Goal: Task Accomplishment & Management: Complete application form

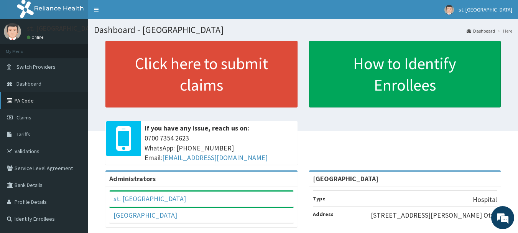
click at [29, 105] on link "PA Code" at bounding box center [44, 100] width 88 height 17
click at [30, 120] on span "Claims" at bounding box center [23, 117] width 15 height 7
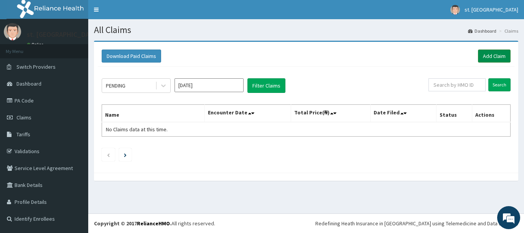
click at [486, 59] on link "Add Claim" at bounding box center [494, 55] width 33 height 13
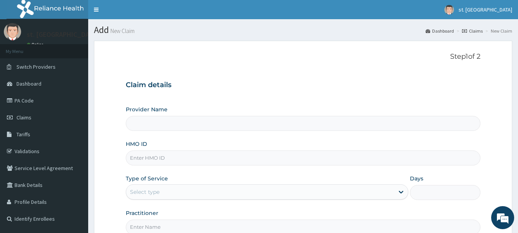
click at [227, 87] on h3 "Claim details" at bounding box center [303, 85] width 355 height 8
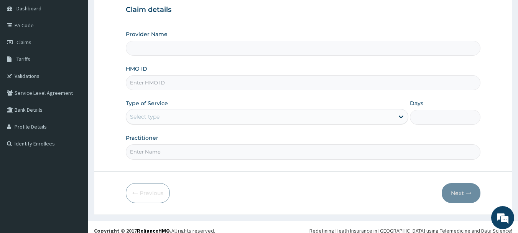
scroll to position [82, 0]
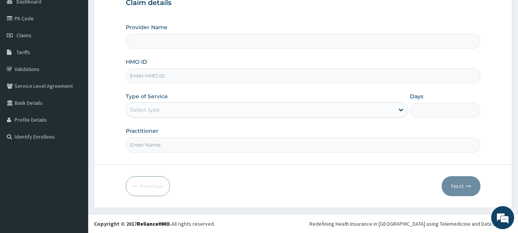
type input "St. Shiloh Medical Centre"
click at [181, 78] on input "HMO ID" at bounding box center [303, 75] width 355 height 15
paste input "BTR/10267/A"
type input "BTR/10267/A"
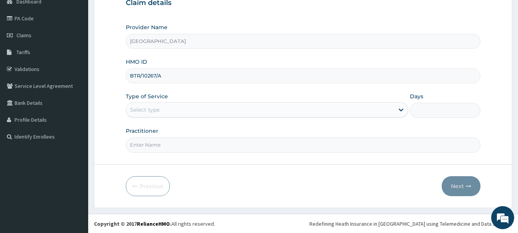
click at [183, 89] on div "Provider Name St. Shiloh Medical Centre HMO ID BTR/10267/A Type of Service Sele…" at bounding box center [303, 87] width 355 height 129
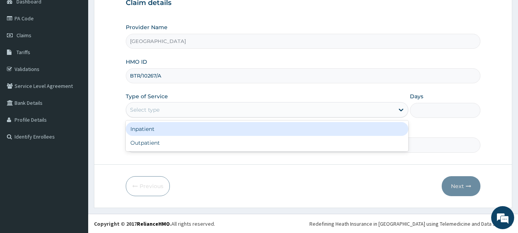
click at [178, 109] on div "Select type" at bounding box center [260, 110] width 268 height 12
click at [158, 131] on div "Inpatient" at bounding box center [267, 129] width 283 height 14
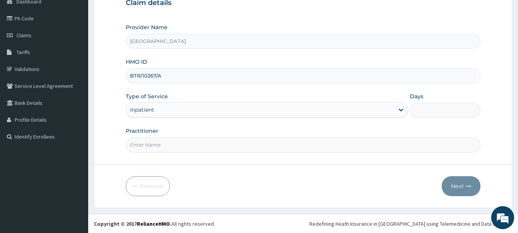
click at [440, 111] on input "Days" at bounding box center [445, 110] width 71 height 15
type input "2"
click at [324, 143] on input "Practitioner" at bounding box center [303, 144] width 355 height 15
type input "DR OLUFUNSO"
click at [255, 178] on div "Previous Next" at bounding box center [303, 186] width 355 height 20
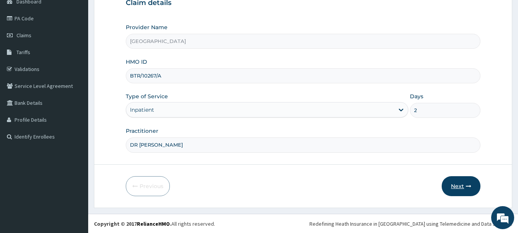
click at [456, 187] on button "Next" at bounding box center [461, 186] width 39 height 20
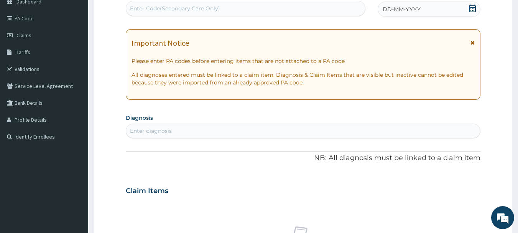
click at [317, 119] on section "Diagnosis Enter diagnosis" at bounding box center [303, 125] width 355 height 26
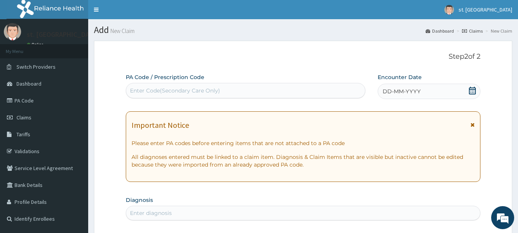
click at [222, 89] on div "Enter Code(Secondary Care Only)" at bounding box center [245, 90] width 239 height 12
paste input "PA/975B69"
type input "PA/975B69"
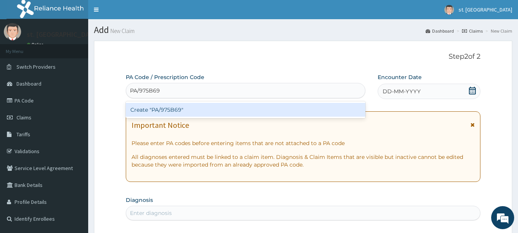
click at [206, 105] on div "Create "PA/975B69"" at bounding box center [246, 110] width 240 height 14
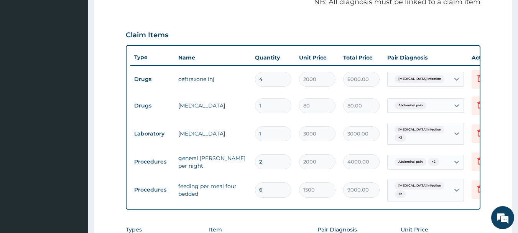
scroll to position [241, 0]
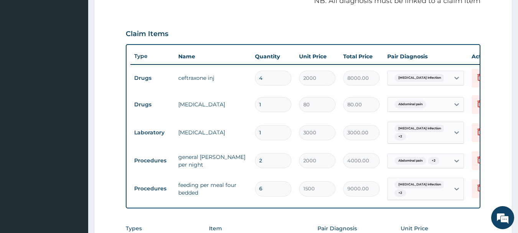
click at [273, 79] on input "4" at bounding box center [273, 78] width 36 height 15
type input "3"
type input "6000.00"
type input "4"
type input "8000.00"
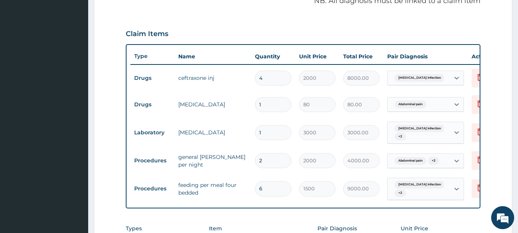
click at [277, 20] on div "PA Code / Prescription Code PA/975B69 Encounter Date 10-09-2025 Important Notic…" at bounding box center [303, 69] width 355 height 475
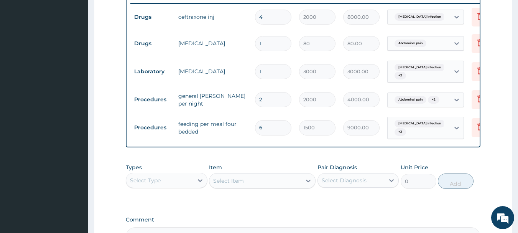
scroll to position [303, 0]
click at [486, 156] on form "Step 2 of 2 PA Code / Prescription Code PA/975B69 Encounter Date 10-09-2025 Imp…" at bounding box center [303, 19] width 418 height 563
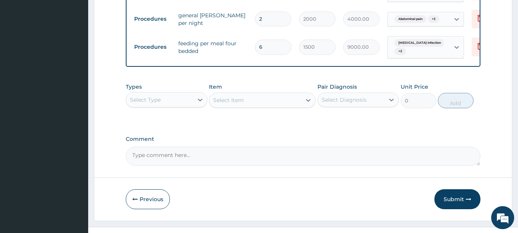
scroll to position [402, 0]
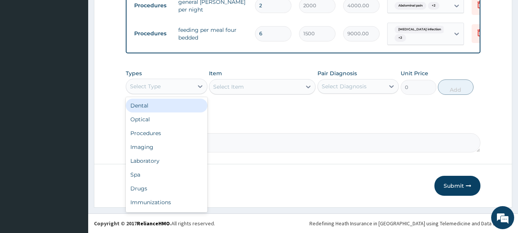
click at [179, 84] on div "Select Type" at bounding box center [159, 86] width 67 height 12
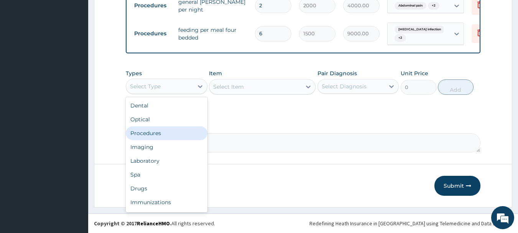
click at [144, 131] on div "Procedures" at bounding box center [167, 133] width 82 height 14
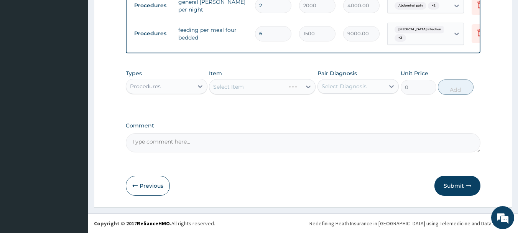
click at [278, 83] on div "Select Item" at bounding box center [262, 86] width 107 height 15
click at [306, 88] on div "Select Item" at bounding box center [262, 86] width 107 height 15
click at [272, 86] on div "Select Item" at bounding box center [255, 87] width 92 height 12
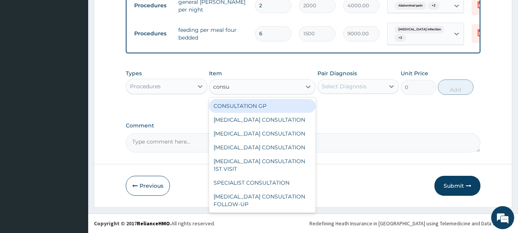
type input "consul"
click at [258, 102] on div "CONSULTATION GP" at bounding box center [262, 106] width 107 height 14
type input "2500"
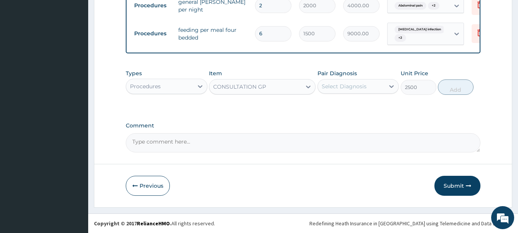
click at [358, 82] on div "Select Diagnosis" at bounding box center [344, 86] width 45 height 8
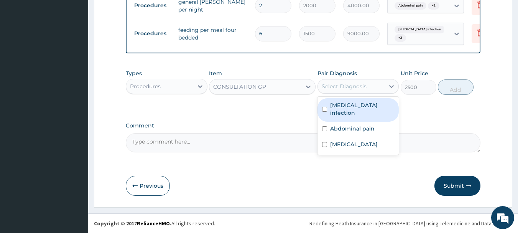
type input "1"
click at [343, 103] on label "[MEDICAL_DATA] infection" at bounding box center [362, 108] width 64 height 15
checkbox input "true"
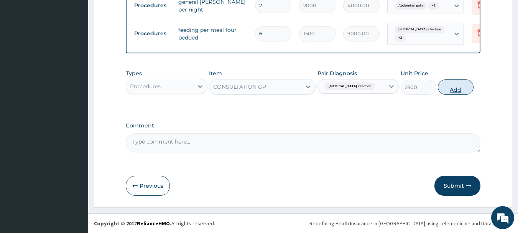
click at [455, 84] on button "Add" at bounding box center [456, 86] width 36 height 15
type input "0"
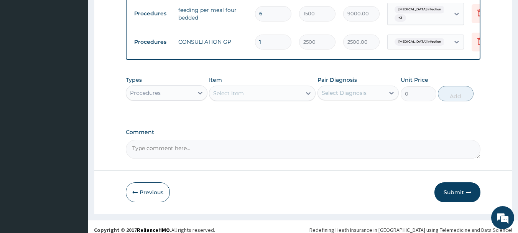
scroll to position [417, 0]
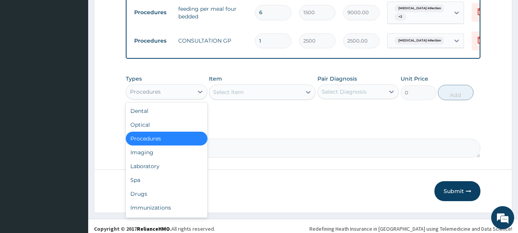
click at [191, 95] on div "Procedures" at bounding box center [159, 92] width 67 height 12
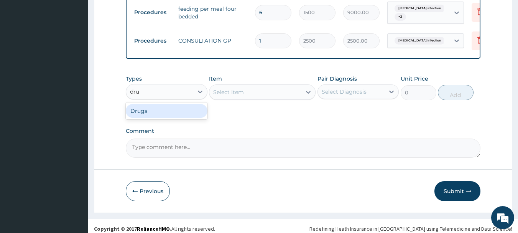
type input "drug"
click at [248, 94] on div "Select Item" at bounding box center [262, 91] width 107 height 15
click at [256, 96] on div "Select Item" at bounding box center [262, 91] width 107 height 15
click at [265, 100] on div "Select Item" at bounding box center [262, 91] width 107 height 15
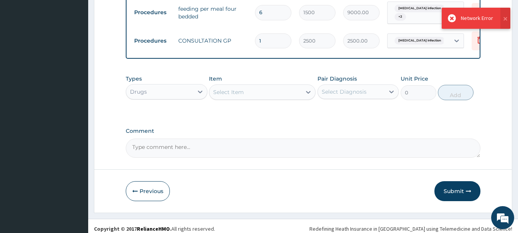
click at [284, 95] on div "Select Item" at bounding box center [255, 92] width 92 height 12
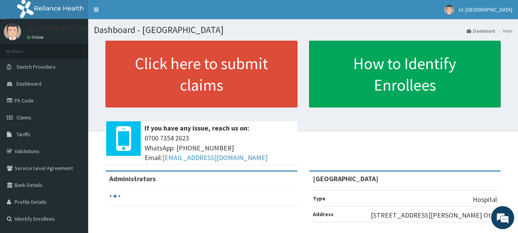
click at [21, 114] on span "Claims" at bounding box center [23, 117] width 15 height 7
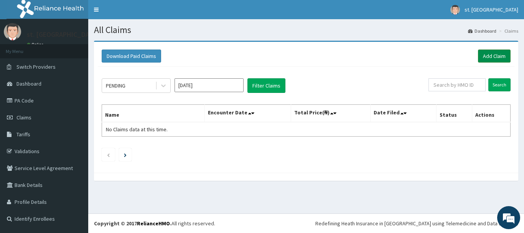
click at [491, 57] on link "Add Claim" at bounding box center [494, 55] width 33 height 13
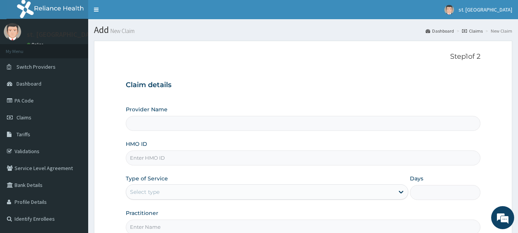
type input "[GEOGRAPHIC_DATA]"
click at [178, 155] on input "HMO ID" at bounding box center [303, 157] width 355 height 15
paste input "BTR/10267/A"
type input "BTR/10267/A"
click at [180, 193] on div "Select type" at bounding box center [260, 192] width 268 height 12
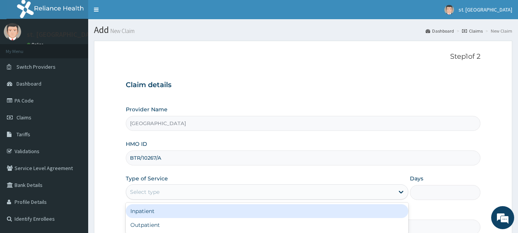
click at [151, 211] on div "Inpatient" at bounding box center [267, 211] width 283 height 14
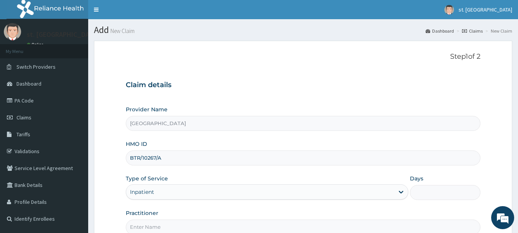
click at [434, 192] on input "Days" at bounding box center [445, 192] width 71 height 15
type input "2"
click at [382, 82] on h3 "Claim details" at bounding box center [303, 85] width 355 height 8
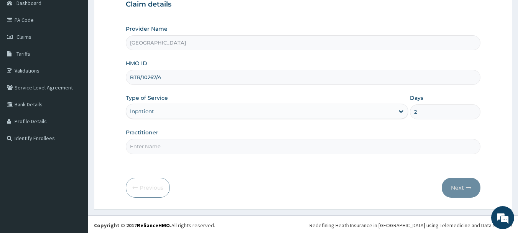
scroll to position [82, 0]
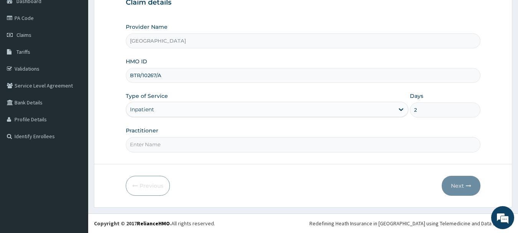
click at [201, 145] on input "Practitioner" at bounding box center [303, 144] width 355 height 15
type input "DR [PERSON_NAME]"
click at [463, 188] on button "Next" at bounding box center [461, 186] width 39 height 20
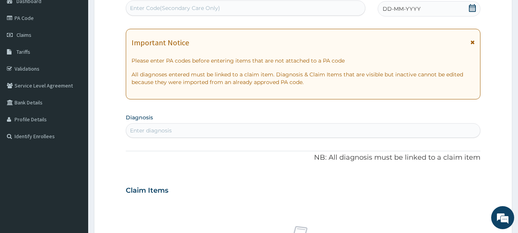
click at [306, 110] on div "PA Code / Prescription Code Enter Code(Secondary Care Only) Encounter Date DD-M…" at bounding box center [303, 189] width 355 height 397
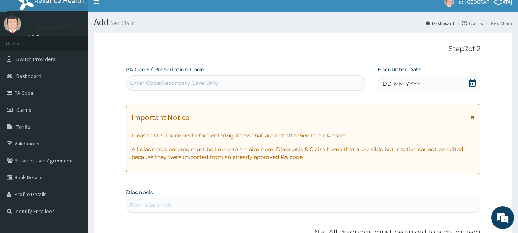
scroll to position [0, 0]
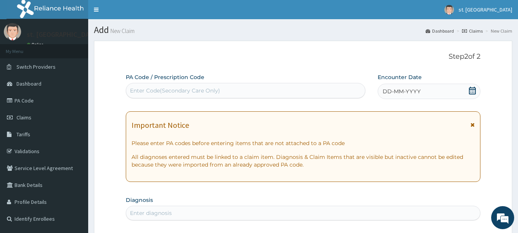
click at [271, 90] on div "Enter Code(Secondary Care Only)" at bounding box center [245, 90] width 239 height 12
paste input "PA/975B69"
type input "PA/975B69"
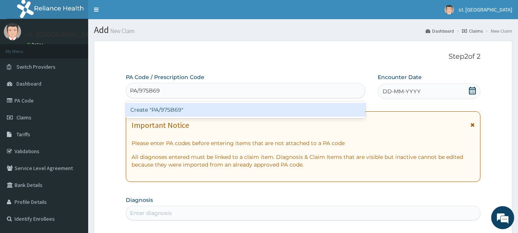
click at [237, 110] on div "Create "PA/975B69"" at bounding box center [246, 110] width 240 height 14
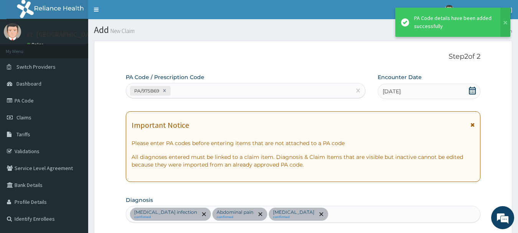
scroll to position [313, 0]
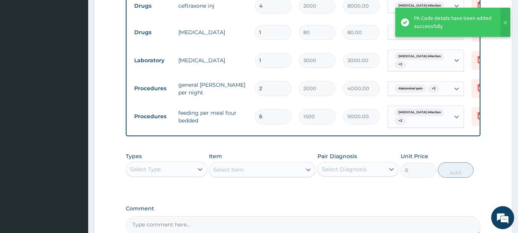
click at [505, 150] on form "Step 2 of 2 PA Code / Prescription Code PA/975B69 Encounter Date [DATE] Importa…" at bounding box center [303, 8] width 418 height 563
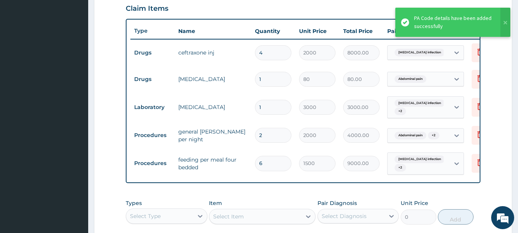
scroll to position [267, 0]
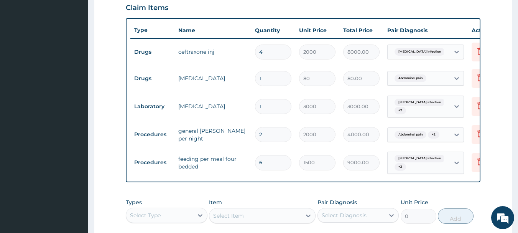
click at [499, 171] on form "Step 2 of 2 PA Code / Prescription Code PA/975B69 Encounter Date [DATE] Importa…" at bounding box center [303, 54] width 418 height 563
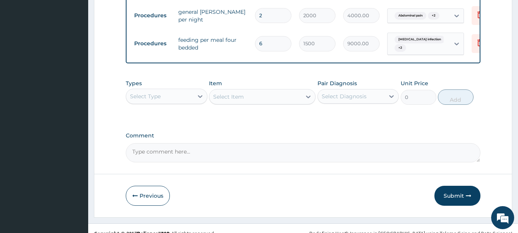
scroll to position [402, 0]
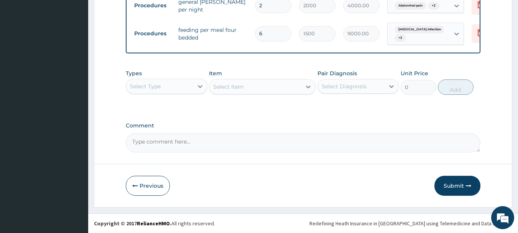
click at [182, 87] on div "Select Type" at bounding box center [159, 86] width 67 height 12
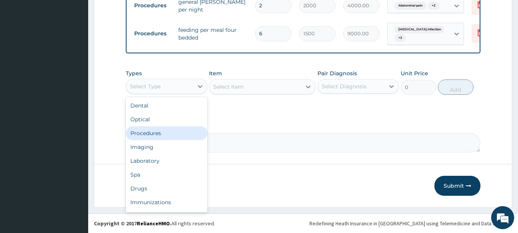
click at [140, 134] on div "Procedures" at bounding box center [167, 133] width 82 height 14
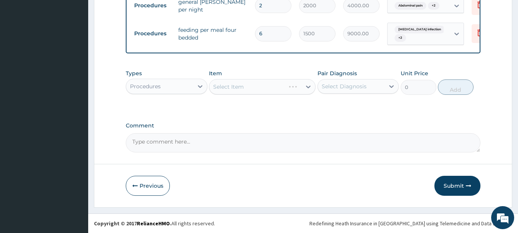
click at [269, 89] on div "Select Item" at bounding box center [262, 86] width 107 height 15
click at [269, 89] on div "Select Item" at bounding box center [255, 87] width 92 height 12
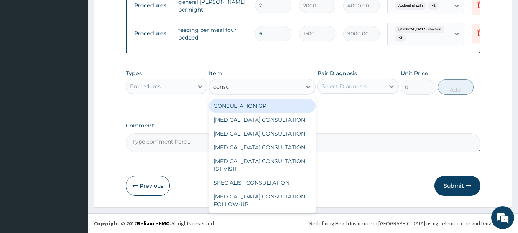
type input "consul"
click at [257, 101] on div "CONSULTATION GP" at bounding box center [262, 106] width 107 height 14
type input "2500"
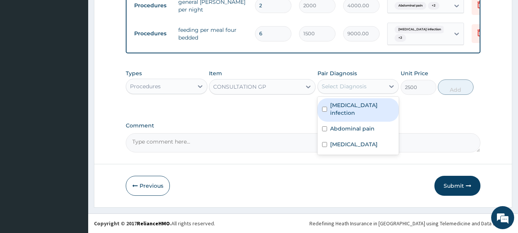
click at [364, 85] on div "Select Diagnosis" at bounding box center [344, 86] width 45 height 8
click at [344, 110] on div "[MEDICAL_DATA] infection" at bounding box center [359, 109] width 82 height 23
checkbox input "true"
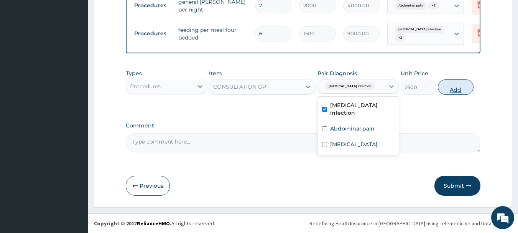
click at [461, 84] on button "Add" at bounding box center [456, 86] width 36 height 15
type input "0"
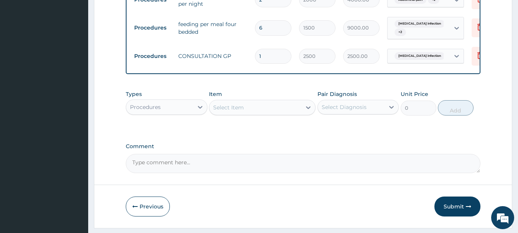
click at [165, 113] on div "Procedures" at bounding box center [159, 107] width 67 height 12
type input "drug"
click at [153, 129] on div "Drugs" at bounding box center [167, 126] width 82 height 14
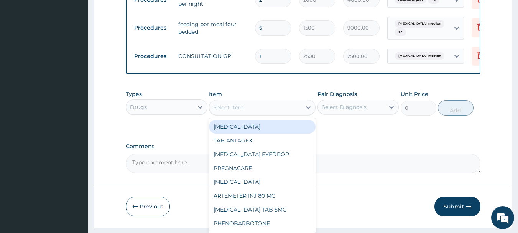
click at [290, 114] on div "Select Item" at bounding box center [255, 107] width 92 height 12
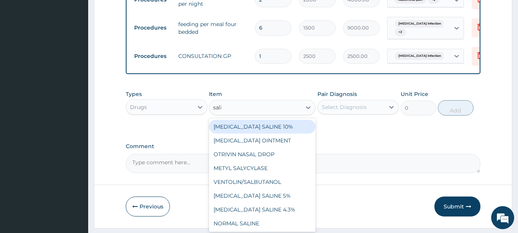
type input "salin"
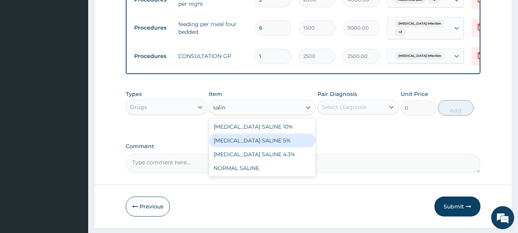
click at [265, 142] on div "DEXTROSE SALINE 5%" at bounding box center [262, 140] width 107 height 14
type input "1000"
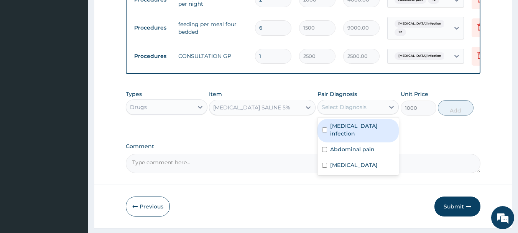
click at [361, 109] on div "Select Diagnosis" at bounding box center [344, 107] width 45 height 8
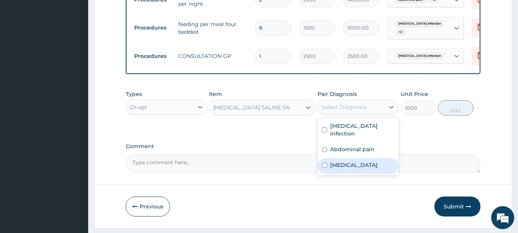
click at [344, 161] on label "Malaria" at bounding box center [354, 165] width 48 height 8
checkbox input "true"
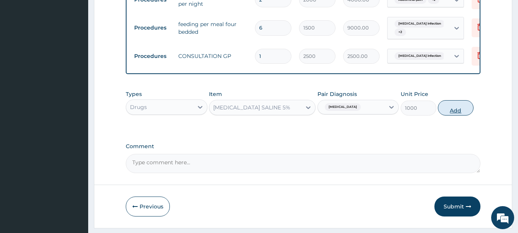
click at [460, 110] on button "Add" at bounding box center [456, 107] width 36 height 15
type input "0"
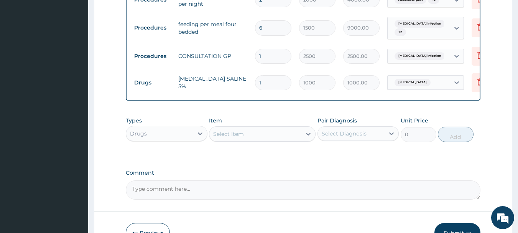
type input "0.00"
type input "6"
type input "6000.00"
type input "6"
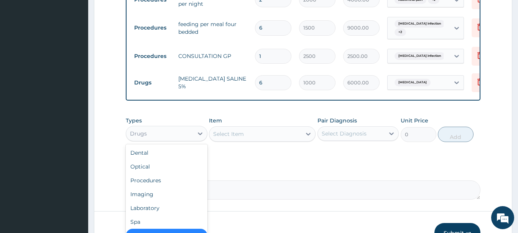
click at [176, 140] on div "Drugs" at bounding box center [159, 133] width 67 height 12
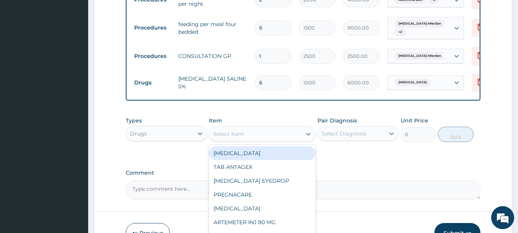
click at [252, 137] on div "Select Item" at bounding box center [255, 134] width 92 height 12
type input "m"
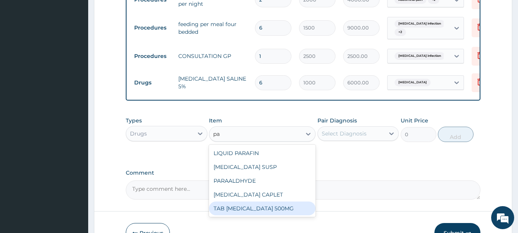
type input "p"
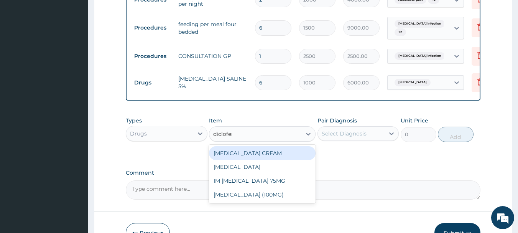
type input "diclofena"
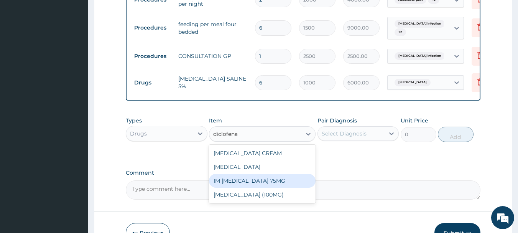
click at [263, 188] on div "IM DICLOFENAC 75MG" at bounding box center [262, 181] width 107 height 14
type input "250"
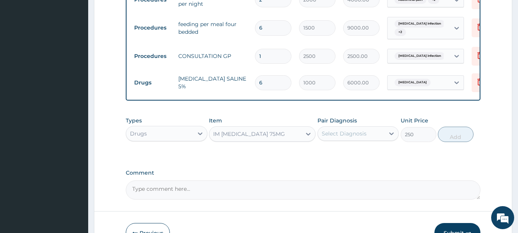
click at [346, 137] on div "Select Diagnosis" at bounding box center [344, 134] width 45 height 8
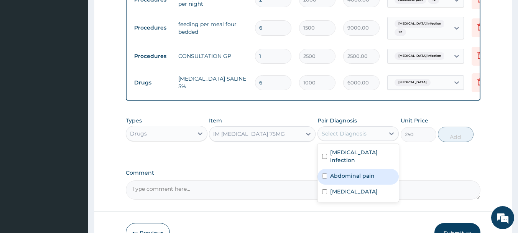
click at [341, 172] on label "Abdominal pain" at bounding box center [352, 176] width 44 height 8
checkbox input "true"
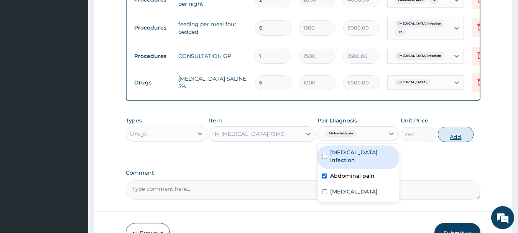
click at [442, 140] on button "Add" at bounding box center [456, 134] width 36 height 15
type input "0"
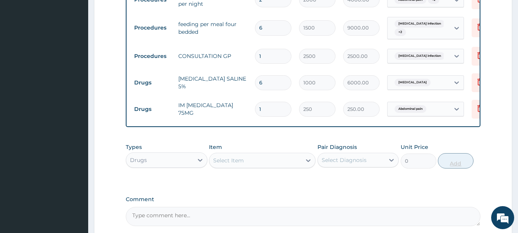
click at [270, 112] on input "1" at bounding box center [273, 109] width 36 height 15
type input "0.00"
type input "2"
type input "500.00"
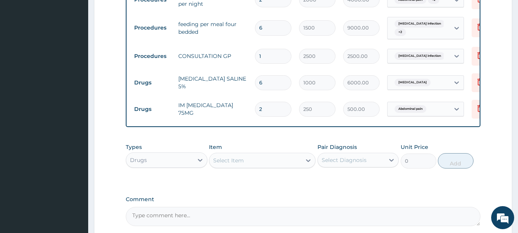
type input "2"
click at [249, 165] on div "Select Item" at bounding box center [255, 160] width 92 height 12
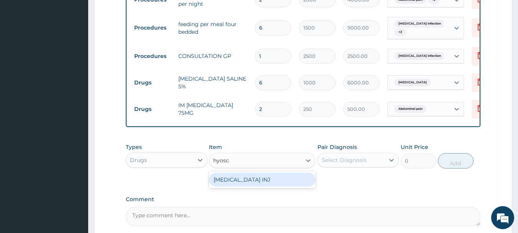
type input "hyosci"
click at [237, 184] on div "[MEDICAL_DATA] INJ" at bounding box center [262, 180] width 107 height 14
type input "400"
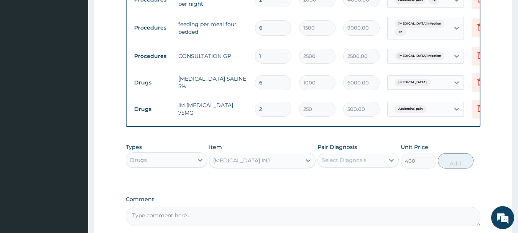
click at [344, 162] on div "Select Diagnosis" at bounding box center [344, 160] width 45 height 8
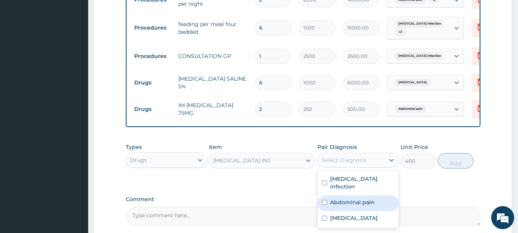
click at [338, 204] on div "Abdominal pain" at bounding box center [359, 203] width 82 height 16
checkbox input "true"
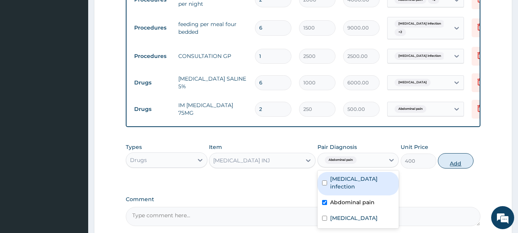
click at [451, 168] on button "Add" at bounding box center [456, 160] width 36 height 15
type input "0"
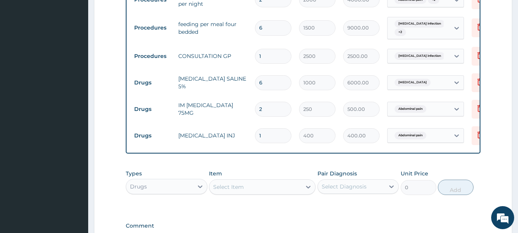
click at [238, 191] on div "Select Item" at bounding box center [228, 187] width 31 height 8
type input "penta"
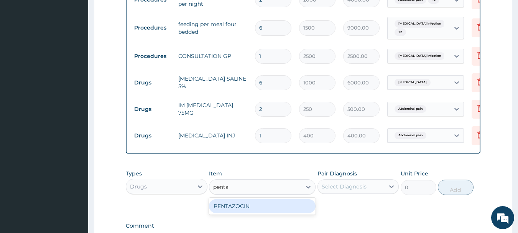
click at [240, 212] on div "PENTAZOCIN" at bounding box center [262, 206] width 107 height 14
type input "120"
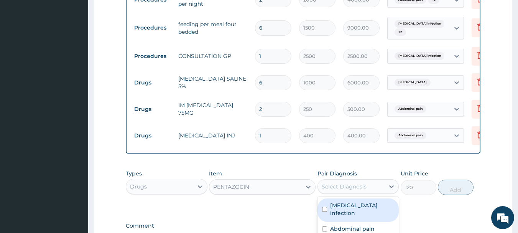
click at [349, 190] on div "Select Diagnosis" at bounding box center [344, 187] width 45 height 8
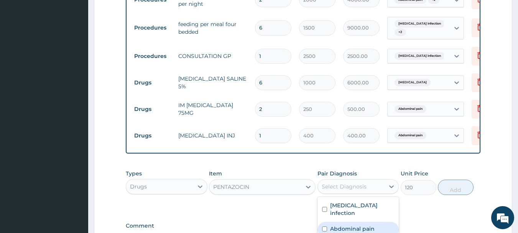
click at [348, 225] on label "Abdominal pain" at bounding box center [352, 229] width 44 height 8
checkbox input "true"
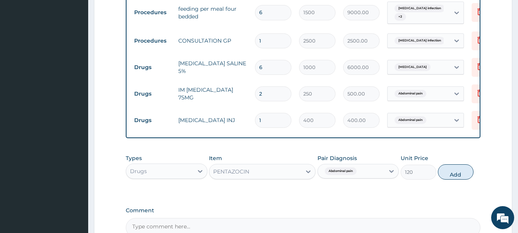
scroll to position [463, 0]
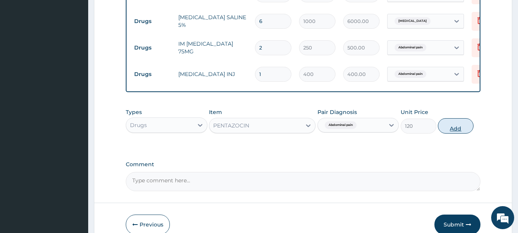
click at [451, 133] on button "Add" at bounding box center [456, 125] width 36 height 15
type input "0"
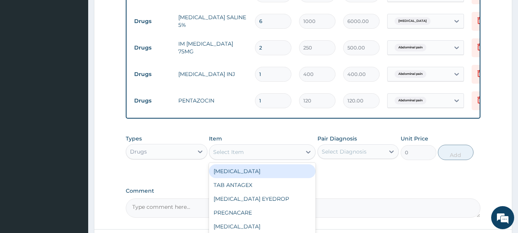
click at [236, 156] on div "Select Item" at bounding box center [228, 152] width 31 height 8
type input "cipro"
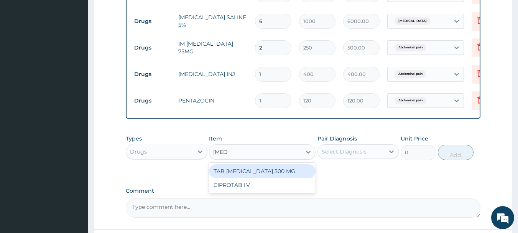
click at [264, 175] on div "TAB [MEDICAL_DATA] 500 MG" at bounding box center [262, 171] width 107 height 14
type input "100"
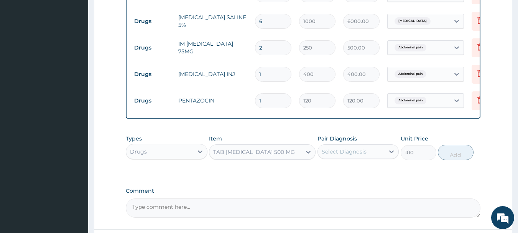
click at [352, 155] on div "Select Diagnosis" at bounding box center [344, 152] width 45 height 8
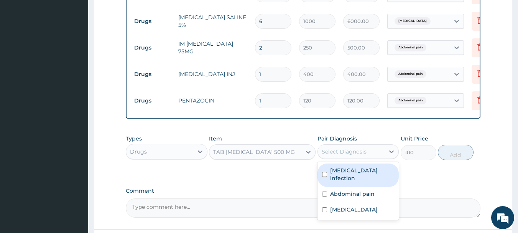
click at [348, 178] on label "[MEDICAL_DATA] infection" at bounding box center [362, 173] width 64 height 15
checkbox input "true"
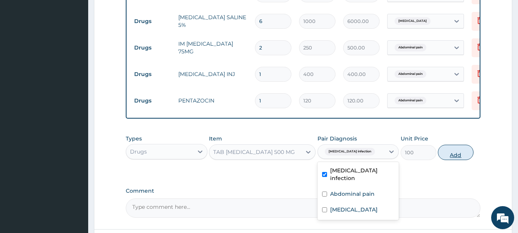
click at [454, 157] on button "Add" at bounding box center [456, 152] width 36 height 15
type input "0"
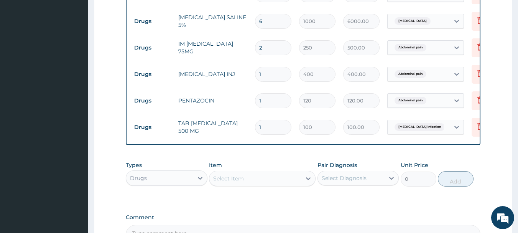
type input "14"
type input "1400.00"
type input "14"
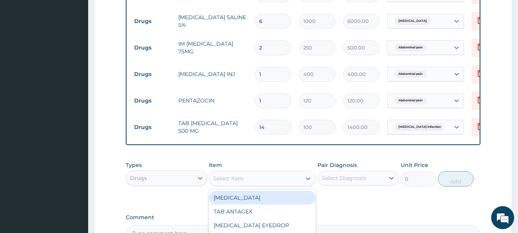
click at [234, 182] on div "Select Item" at bounding box center [228, 179] width 31 height 8
type input "ibupro"
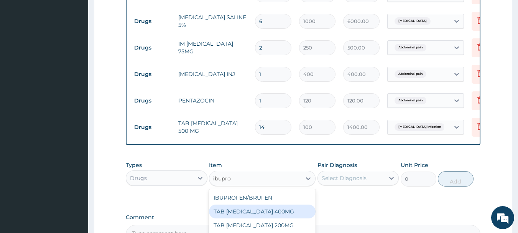
click at [243, 214] on div "TAB [MEDICAL_DATA] 400MG" at bounding box center [262, 211] width 107 height 14
type input "50"
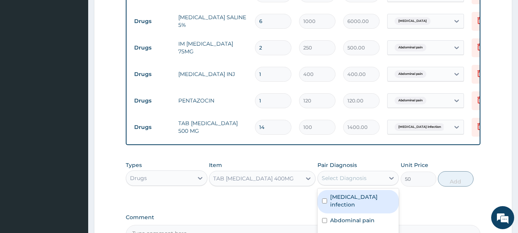
click at [341, 181] on div "Select Diagnosis" at bounding box center [344, 178] width 45 height 8
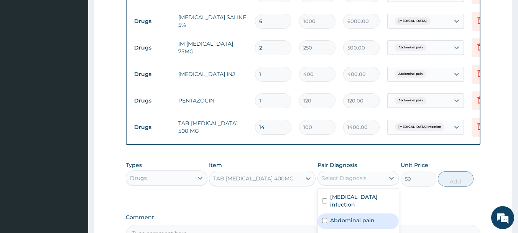
click at [352, 226] on div "Abdominal pain" at bounding box center [359, 221] width 82 height 16
checkbox input "true"
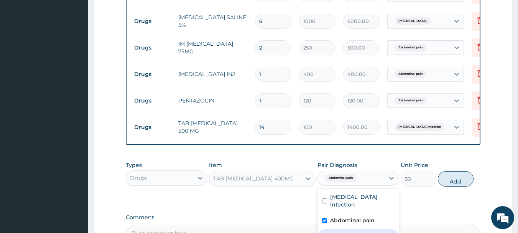
click at [366, 229] on div "[MEDICAL_DATA]" at bounding box center [359, 237] width 82 height 16
checkbox input "true"
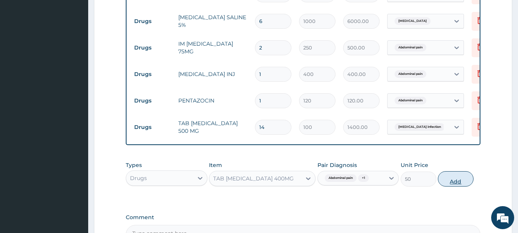
click at [446, 184] on button "Add" at bounding box center [456, 178] width 36 height 15
type input "0"
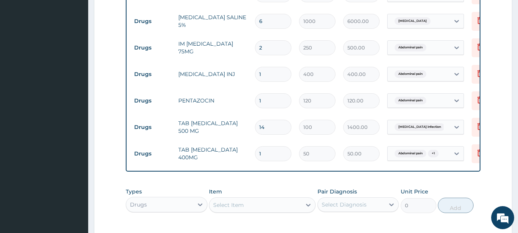
type input "10"
type input "500.00"
type input "10"
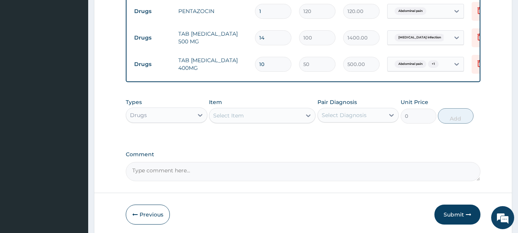
scroll to position [555, 0]
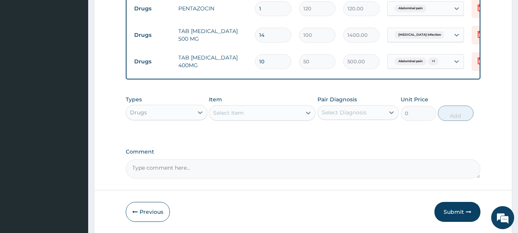
click at [237, 117] on div "Select Item" at bounding box center [228, 113] width 31 height 8
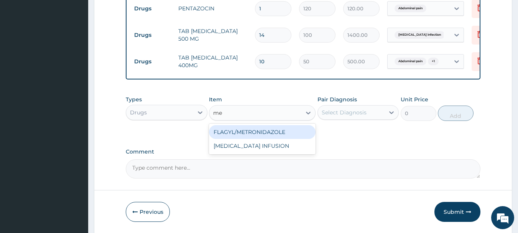
type input "m"
type input "flagy"
click at [252, 136] on div "FLAGYL/METRONIDAZOLE" at bounding box center [262, 132] width 107 height 14
type input "12.75"
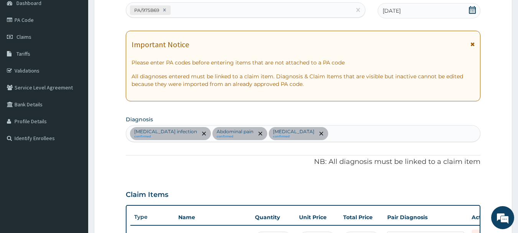
scroll to position [80, 0]
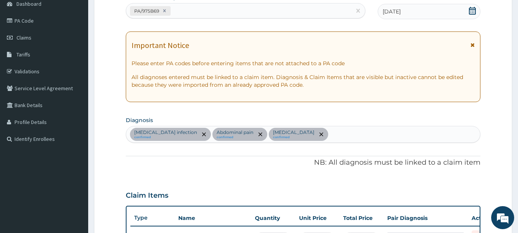
click at [316, 136] on div "Salmonella infection confirmed Abdominal pain confirmed Malaria confirmed" at bounding box center [303, 134] width 354 height 16
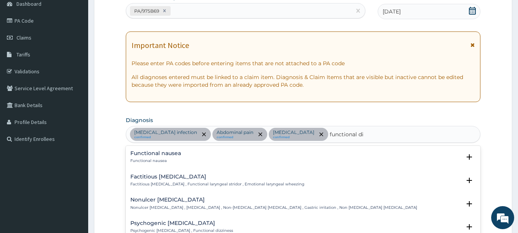
type input "functional dia"
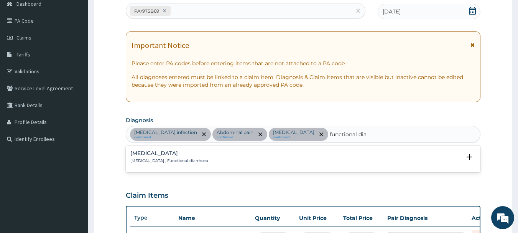
click at [219, 156] on div "Functional diarrhea Functional diarrhea , Functional diarrhoea" at bounding box center [303, 156] width 346 height 13
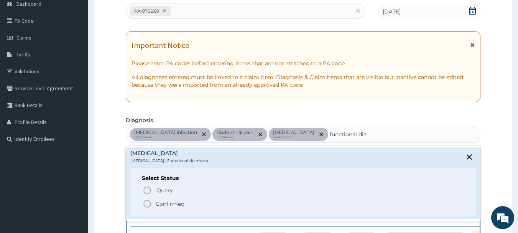
click at [147, 204] on icon "status option filled" at bounding box center [147, 203] width 9 height 9
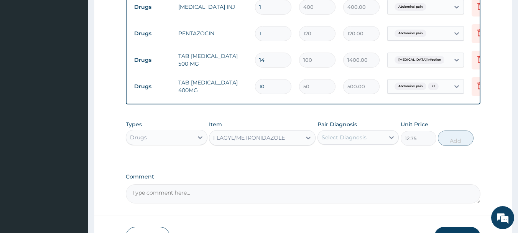
scroll to position [540, 0]
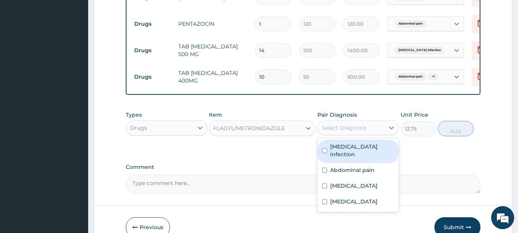
click at [343, 129] on div "Select Diagnosis" at bounding box center [344, 128] width 45 height 8
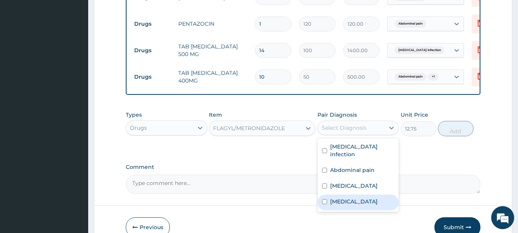
click at [339, 198] on label "[MEDICAL_DATA]" at bounding box center [354, 202] width 48 height 8
checkbox input "true"
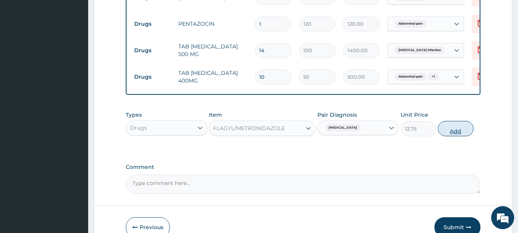
click at [451, 131] on button "Add" at bounding box center [456, 128] width 36 height 15
type input "0"
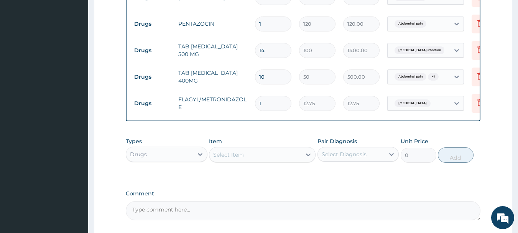
type input "0.00"
type input "2"
type input "25.50"
type input "21"
type input "267.75"
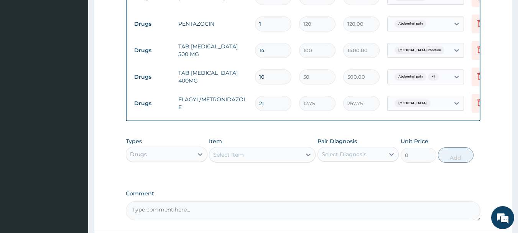
type input "21"
click at [192, 159] on div "Drugs" at bounding box center [159, 154] width 67 height 12
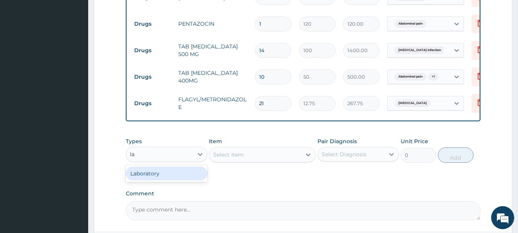
type input "lab"
click at [157, 180] on div "Laboratory" at bounding box center [167, 173] width 82 height 14
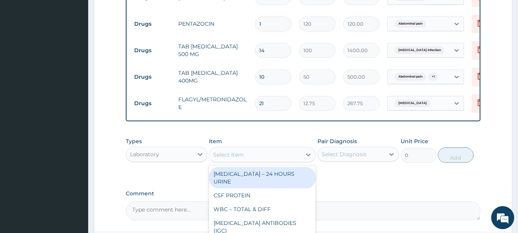
click at [279, 160] on div "Select Item" at bounding box center [255, 154] width 92 height 12
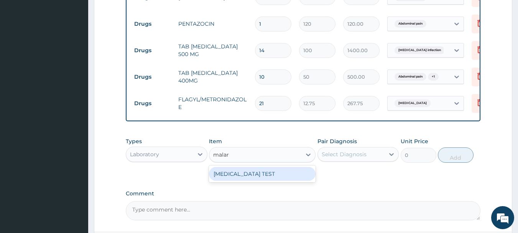
type input "malari"
click at [256, 176] on div "[MEDICAL_DATA] TEST" at bounding box center [262, 174] width 107 height 14
type input "700"
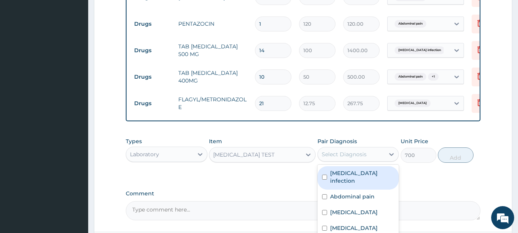
click at [369, 160] on div "Select Diagnosis" at bounding box center [351, 154] width 67 height 12
click at [352, 181] on label "[MEDICAL_DATA] infection" at bounding box center [362, 176] width 64 height 15
checkbox input "true"
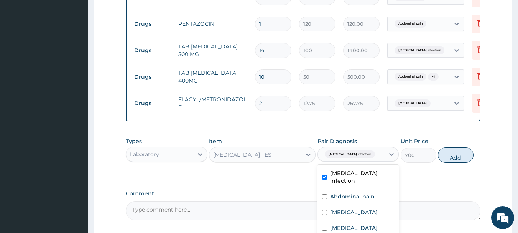
click at [459, 161] on button "Add" at bounding box center [456, 154] width 36 height 15
type input "0"
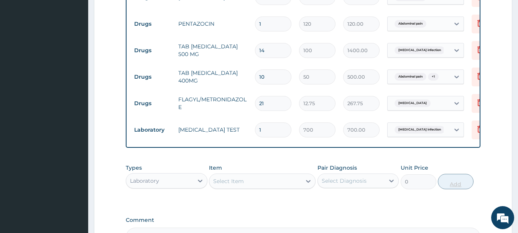
type input "2"
type input "1400.00"
type input "1"
type input "700.00"
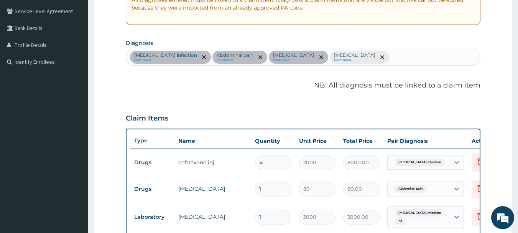
scroll to position [156, 0]
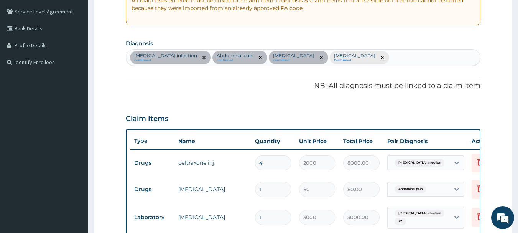
click at [398, 56] on div "Salmonella infection confirmed Abdominal pain confirmed Malaria confirmed Funct…" at bounding box center [303, 57] width 354 height 16
type input "anorexia"
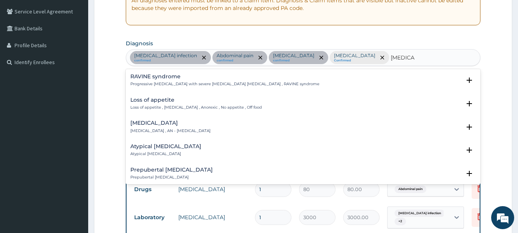
click at [255, 108] on div "Loss of appetite Loss of appetite , Anorexia , Anorexic , No appetite , Off food" at bounding box center [303, 103] width 346 height 13
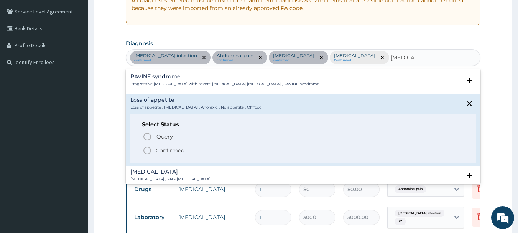
click at [148, 148] on icon "status option filled" at bounding box center [147, 150] width 9 height 9
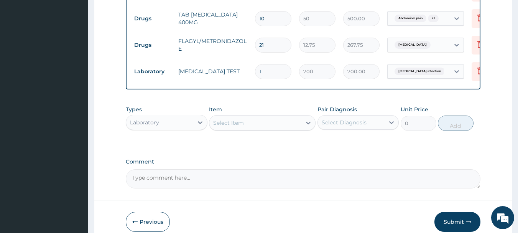
scroll to position [617, 0]
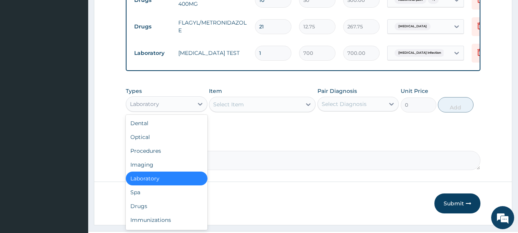
click at [143, 108] on div "Laboratory" at bounding box center [144, 104] width 29 height 8
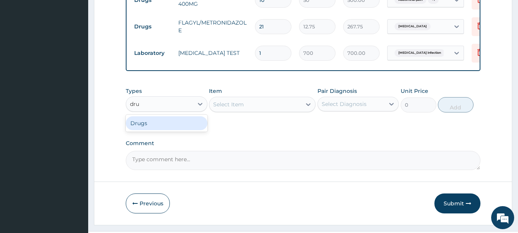
type input "drug"
click at [150, 128] on div "Drugs" at bounding box center [167, 123] width 82 height 14
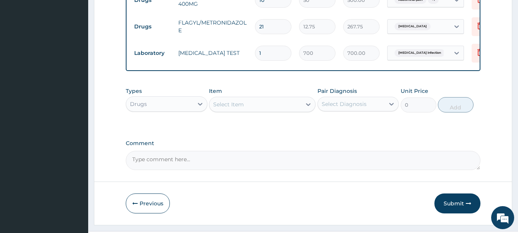
click at [269, 110] on div "Select Item" at bounding box center [255, 104] width 92 height 12
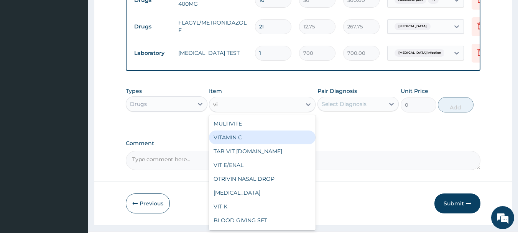
type input "v"
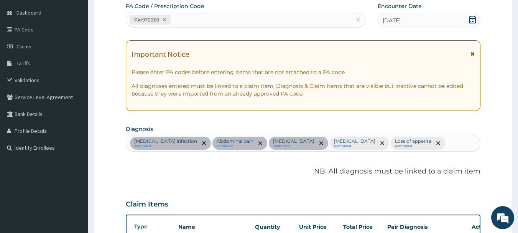
scroll to position [141, 0]
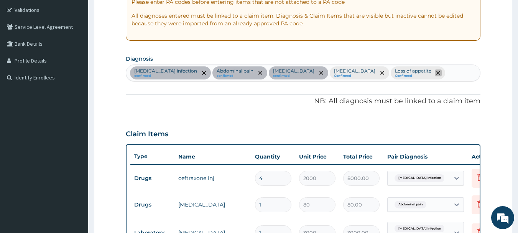
click at [435, 73] on span "remove selection option" at bounding box center [438, 72] width 7 height 7
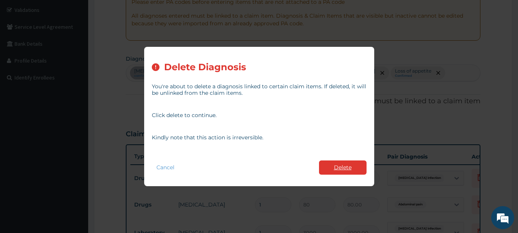
click at [343, 162] on button "Delete" at bounding box center [343, 167] width 48 height 14
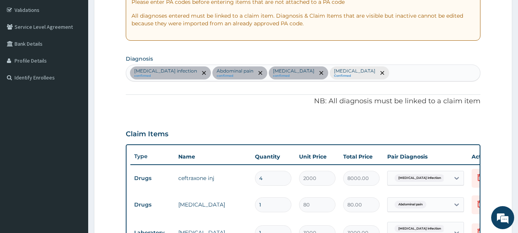
click at [320, 125] on div "Claim Items" at bounding box center [303, 132] width 355 height 20
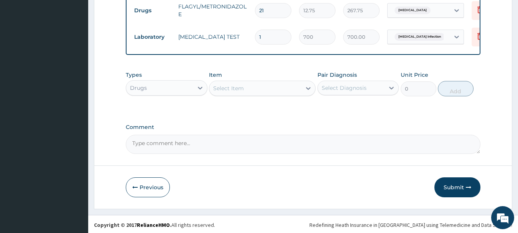
scroll to position [640, 0]
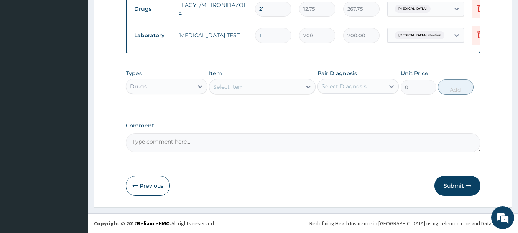
click at [451, 186] on button "Submit" at bounding box center [458, 186] width 46 height 20
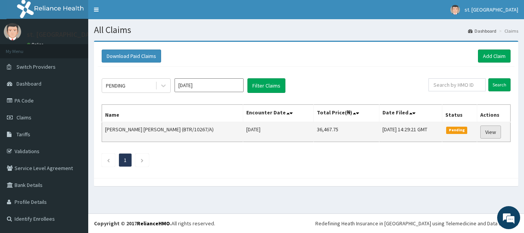
click at [485, 134] on link "View" at bounding box center [490, 131] width 21 height 13
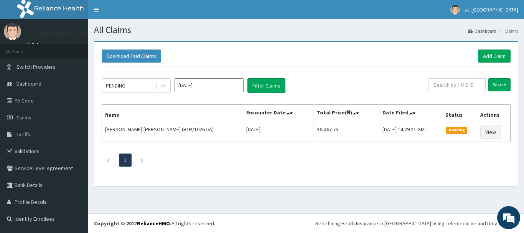
click at [397, 77] on div "PENDING Sep 2025 Filter Claims Search Name Encounter Date Total Price(₦) Date F…" at bounding box center [306, 120] width 417 height 107
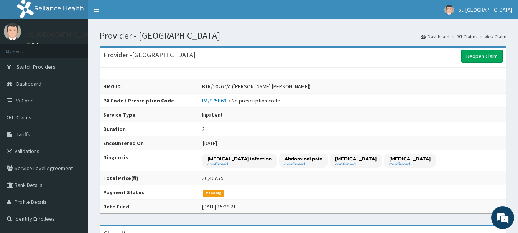
click at [324, 56] on div "Provider - [GEOGRAPHIC_DATA] Reopen Claim" at bounding box center [303, 56] width 407 height 16
